Goal: Information Seeking & Learning: Learn about a topic

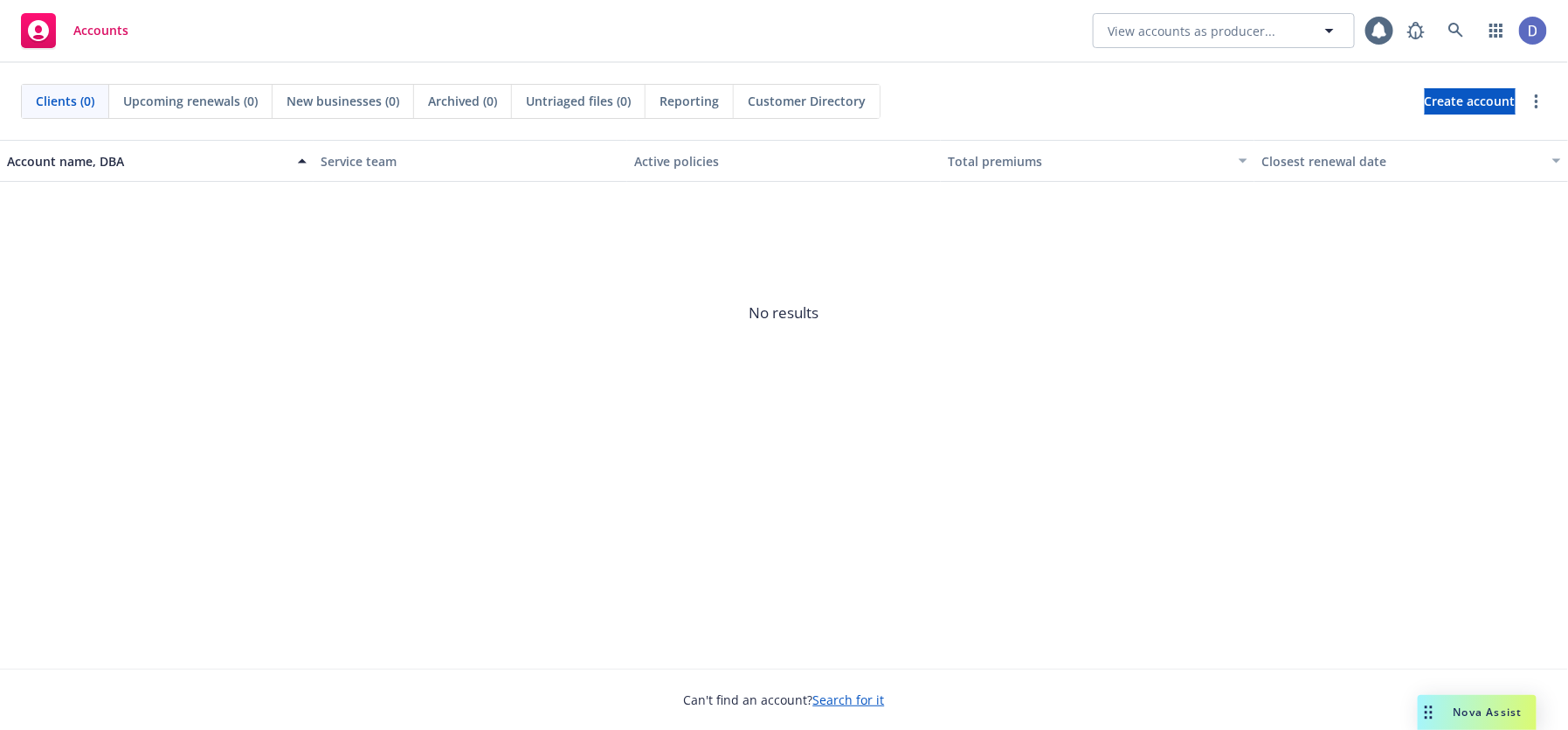
click at [1437, 42] on div at bounding box center [1472, 30] width 148 height 35
click at [1445, 33] on link at bounding box center [1456, 30] width 35 height 35
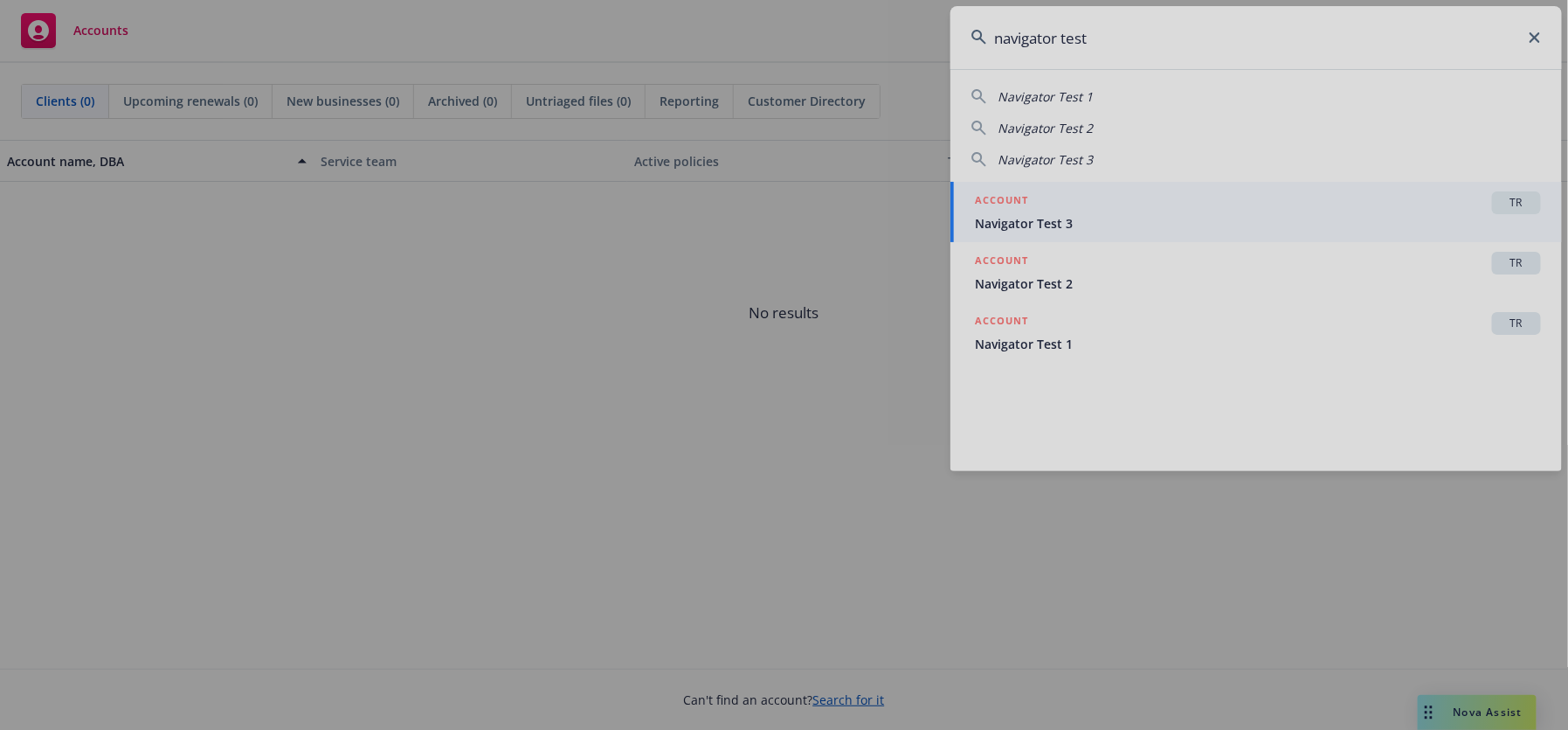
type input "navigator test"
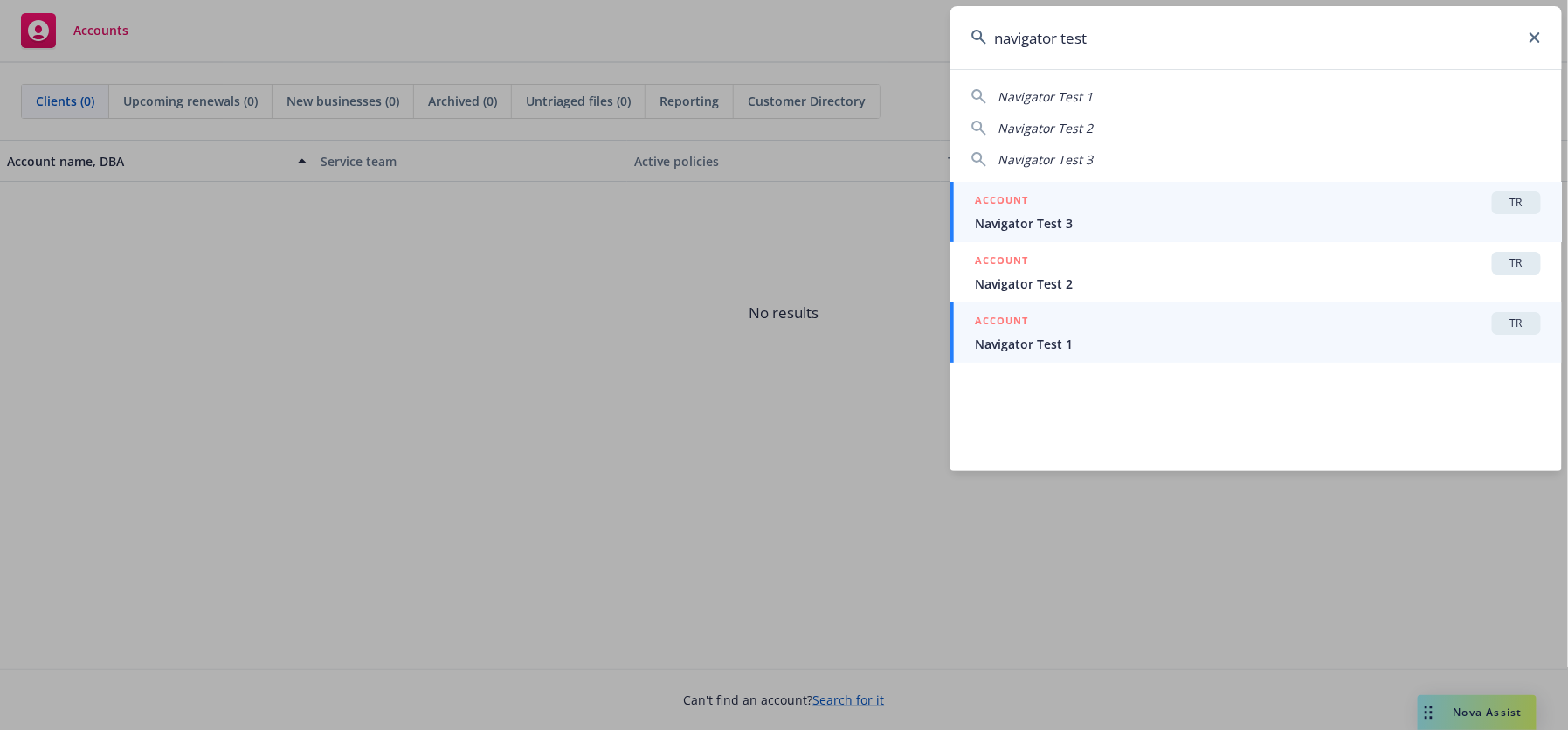
click at [1112, 322] on div "ACCOUNT TR" at bounding box center [1257, 323] width 566 height 23
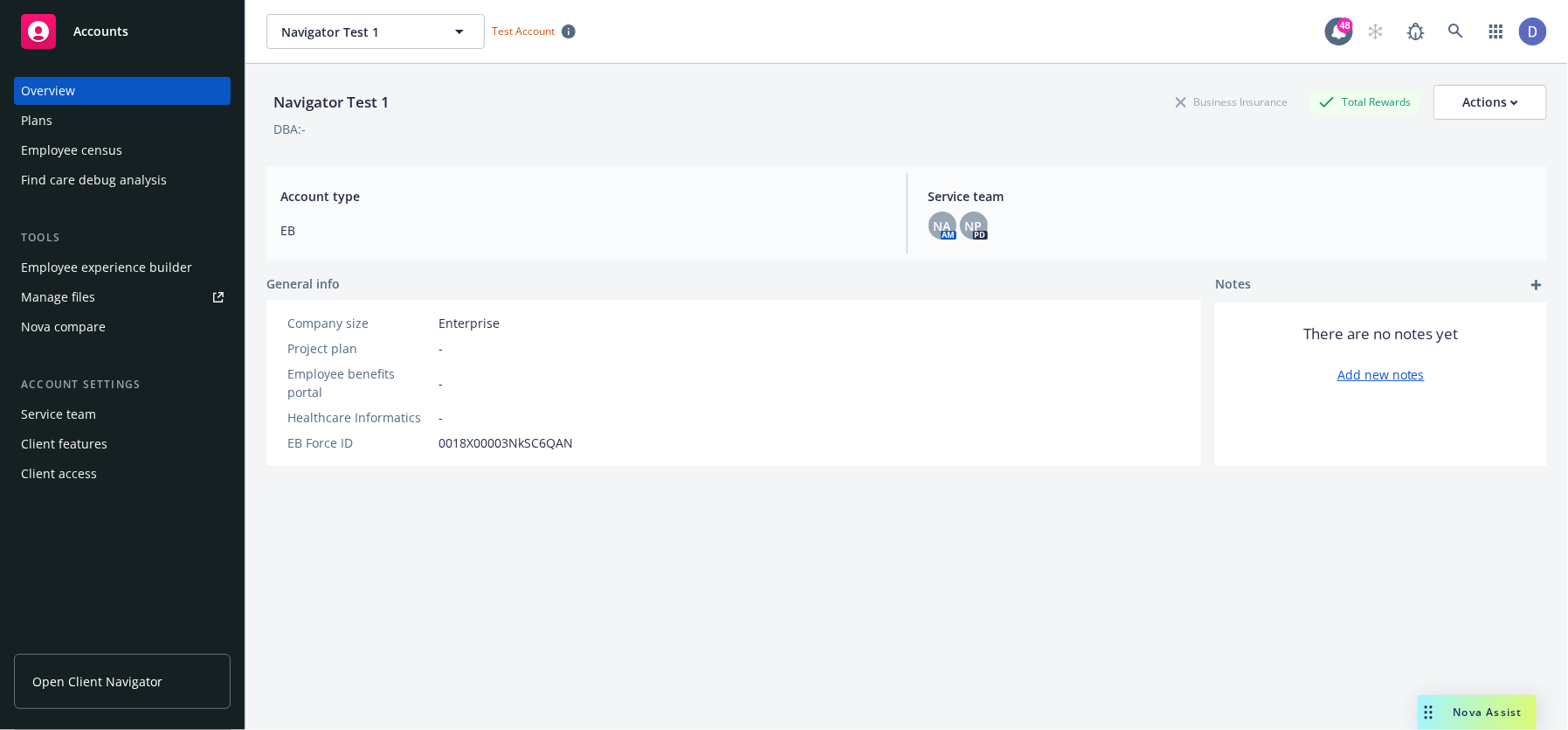
click at [141, 127] on div "Plans" at bounding box center [122, 121] width 203 height 28
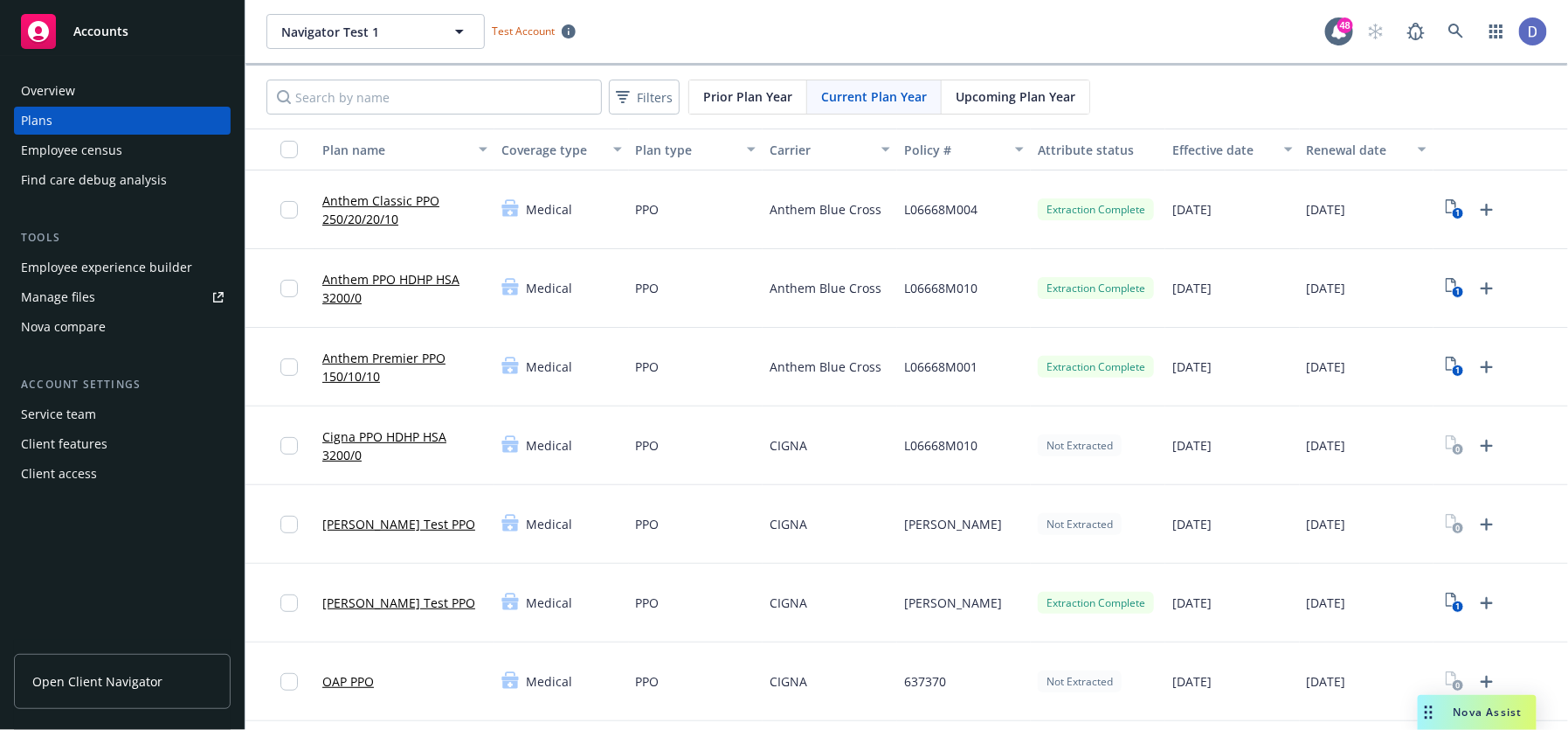
click at [430, 361] on link "Anthem Premier PPO 150/10/10" at bounding box center [404, 366] width 165 height 37
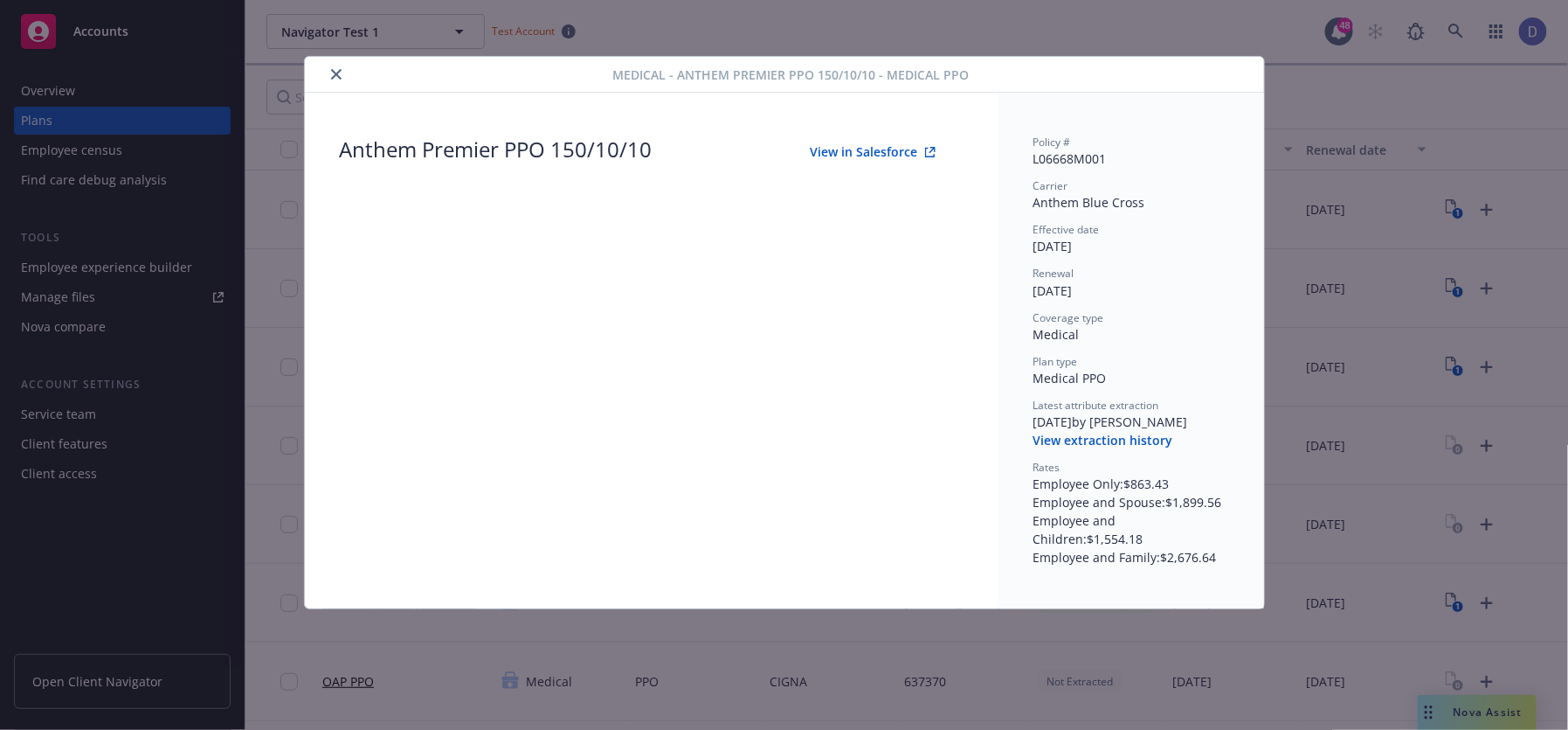
click at [1128, 439] on button "View extraction history" at bounding box center [1103, 440] width 140 height 18
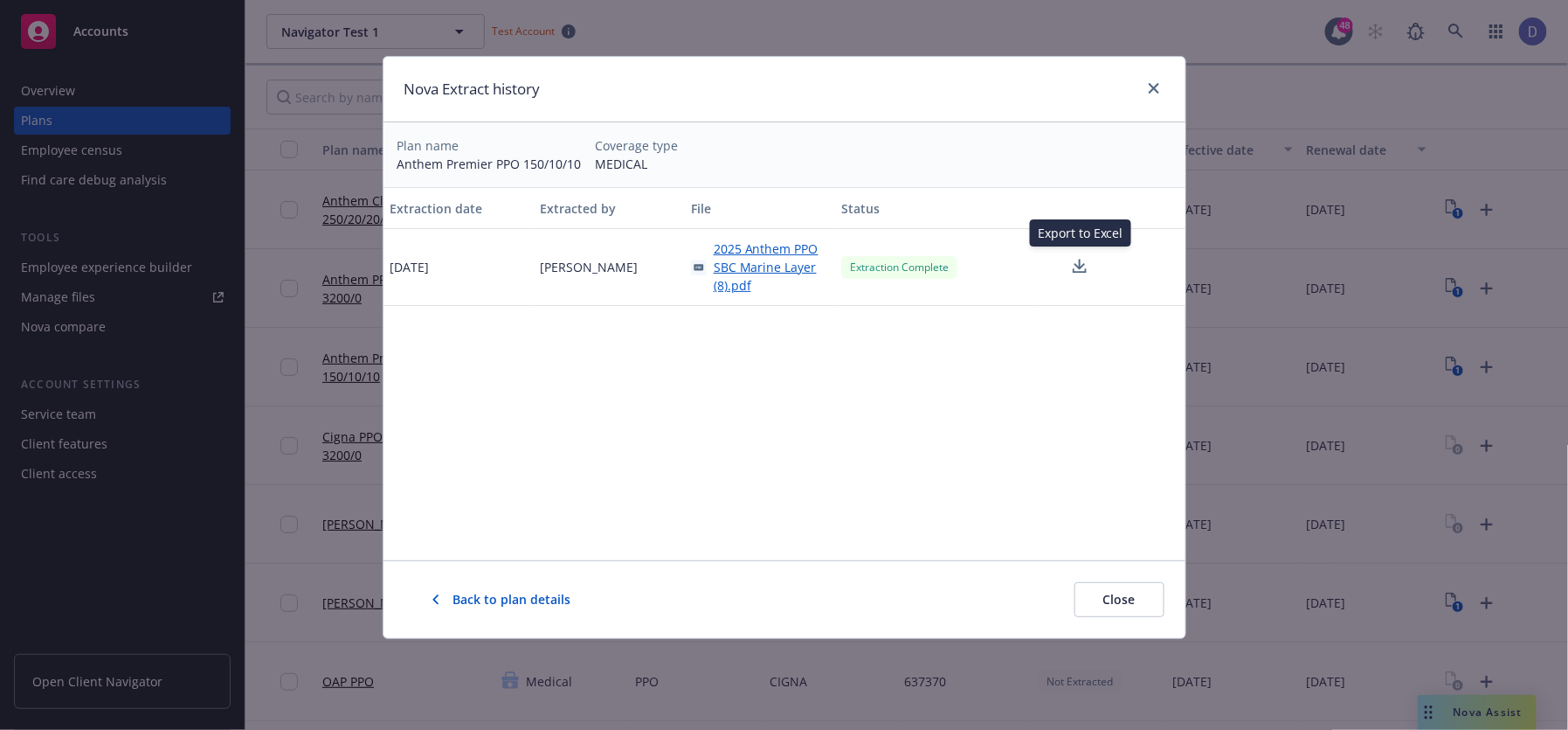
click at [1078, 262] on icon at bounding box center [1079, 266] width 21 height 22
click at [1156, 83] on icon "close" at bounding box center [1154, 88] width 10 height 10
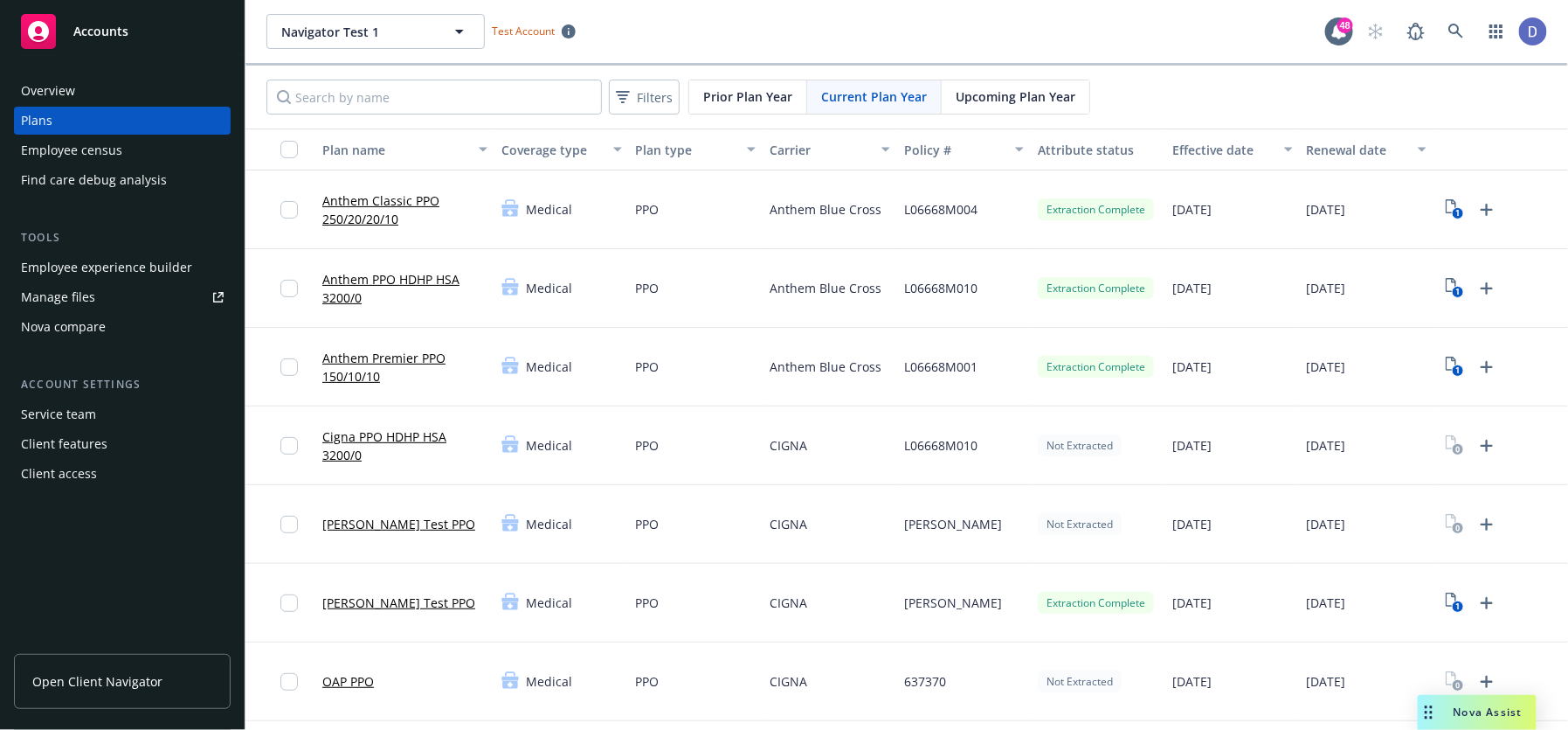
click at [429, 359] on link "Anthem Premier PPO 150/10/10" at bounding box center [404, 366] width 165 height 37
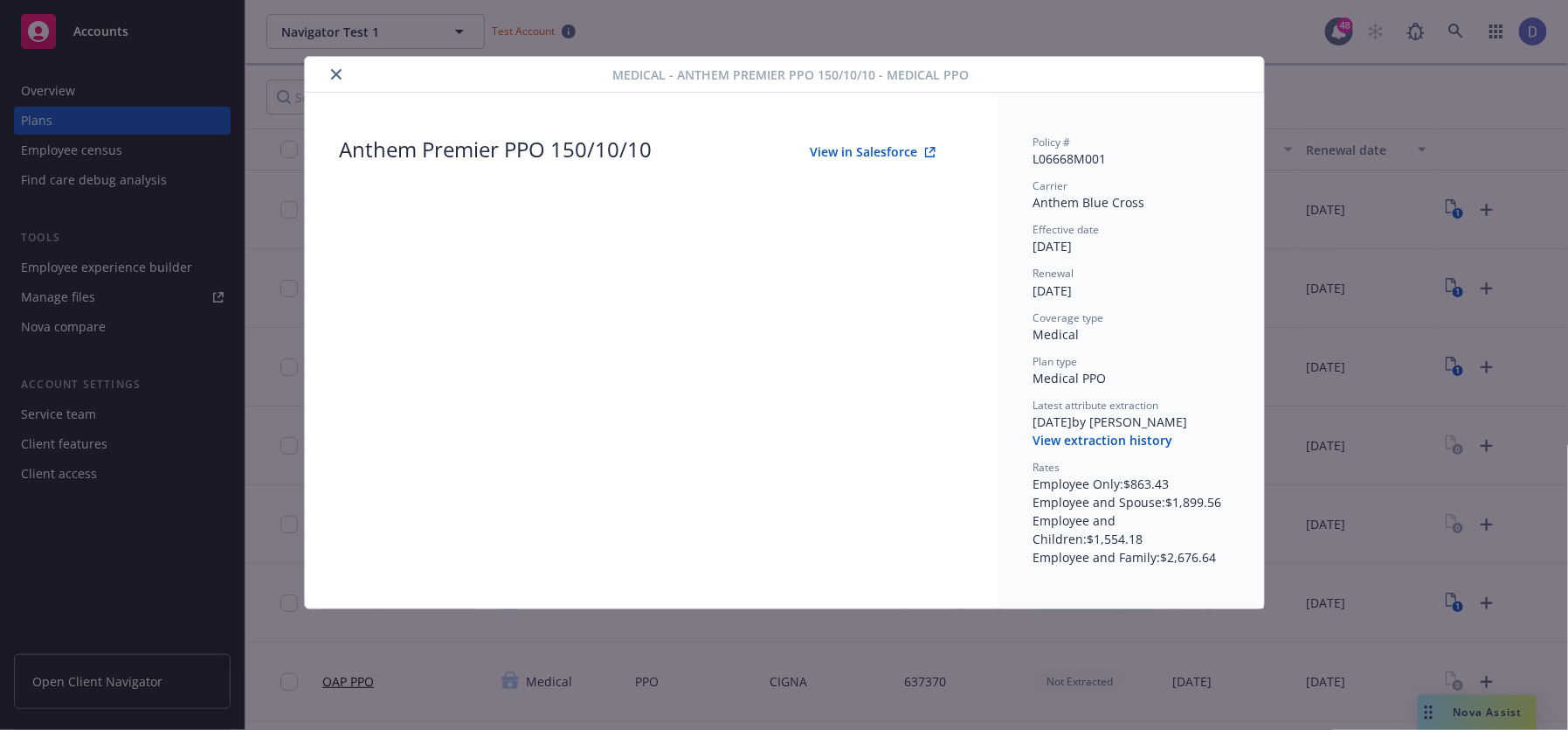
click at [1138, 441] on button "View extraction history" at bounding box center [1103, 440] width 140 height 18
